Goal: Task Accomplishment & Management: Manage account settings

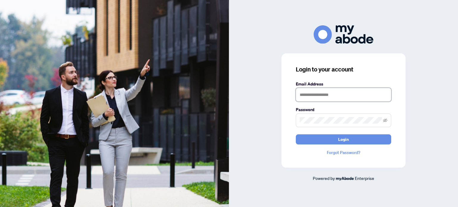
click at [330, 102] on form "Email Address Password Login" at bounding box center [344, 113] width 96 height 64
type input "**********"
click at [296, 135] on button "Login" at bounding box center [344, 140] width 96 height 10
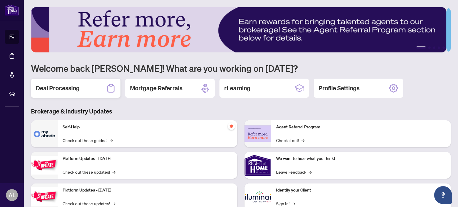
click at [77, 90] on h2 "Deal Processing" at bounding box center [58, 88] width 44 height 8
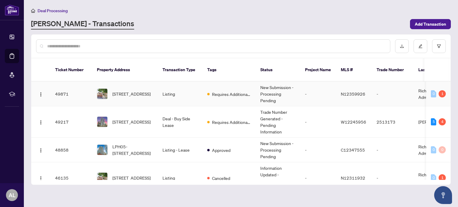
click at [140, 82] on td "[STREET_ADDRESS]" at bounding box center [125, 94] width 66 height 25
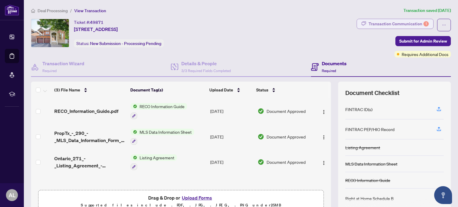
click at [385, 24] on div "Transaction Communication 1" at bounding box center [399, 24] width 60 height 10
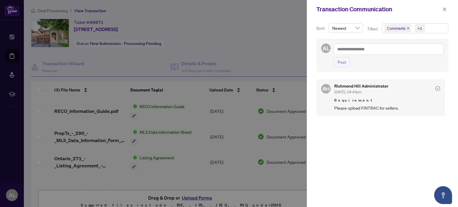
drag, startPoint x: 247, startPoint y: 32, endPoint x: 257, endPoint y: 34, distance: 9.8
click at [247, 32] on div at bounding box center [229, 103] width 458 height 207
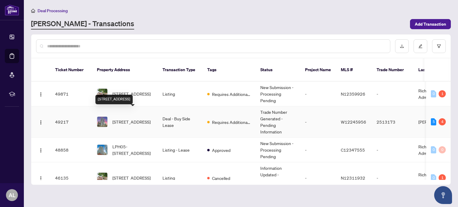
click at [124, 119] on span "[STREET_ADDRESS]" at bounding box center [132, 122] width 38 height 7
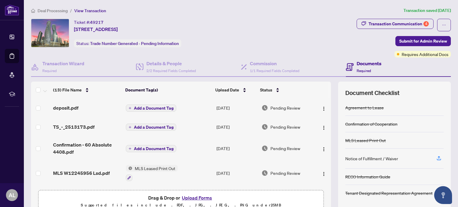
scroll to position [30, 0]
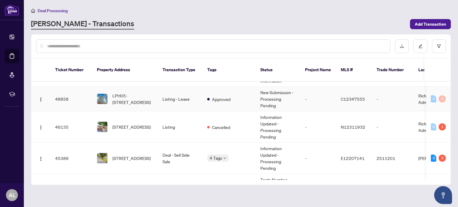
scroll to position [60, 0]
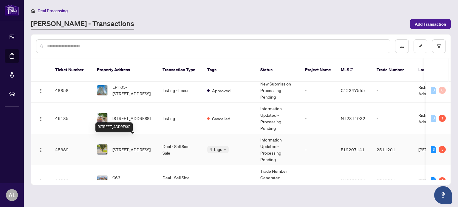
click at [144, 147] on span "[STREET_ADDRESS]" at bounding box center [132, 150] width 38 height 7
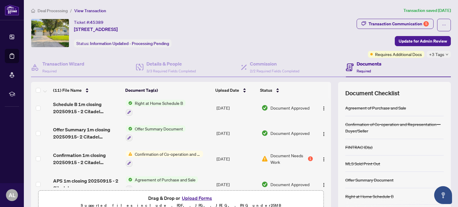
scroll to position [149, 0]
click at [400, 22] on div "Transaction Communication 5" at bounding box center [399, 24] width 60 height 10
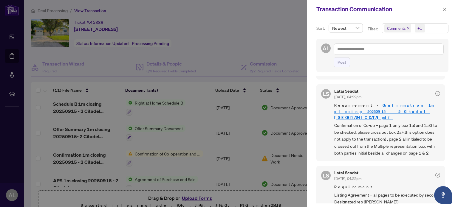
scroll to position [30, 0]
